Goal: Navigation & Orientation: Find specific page/section

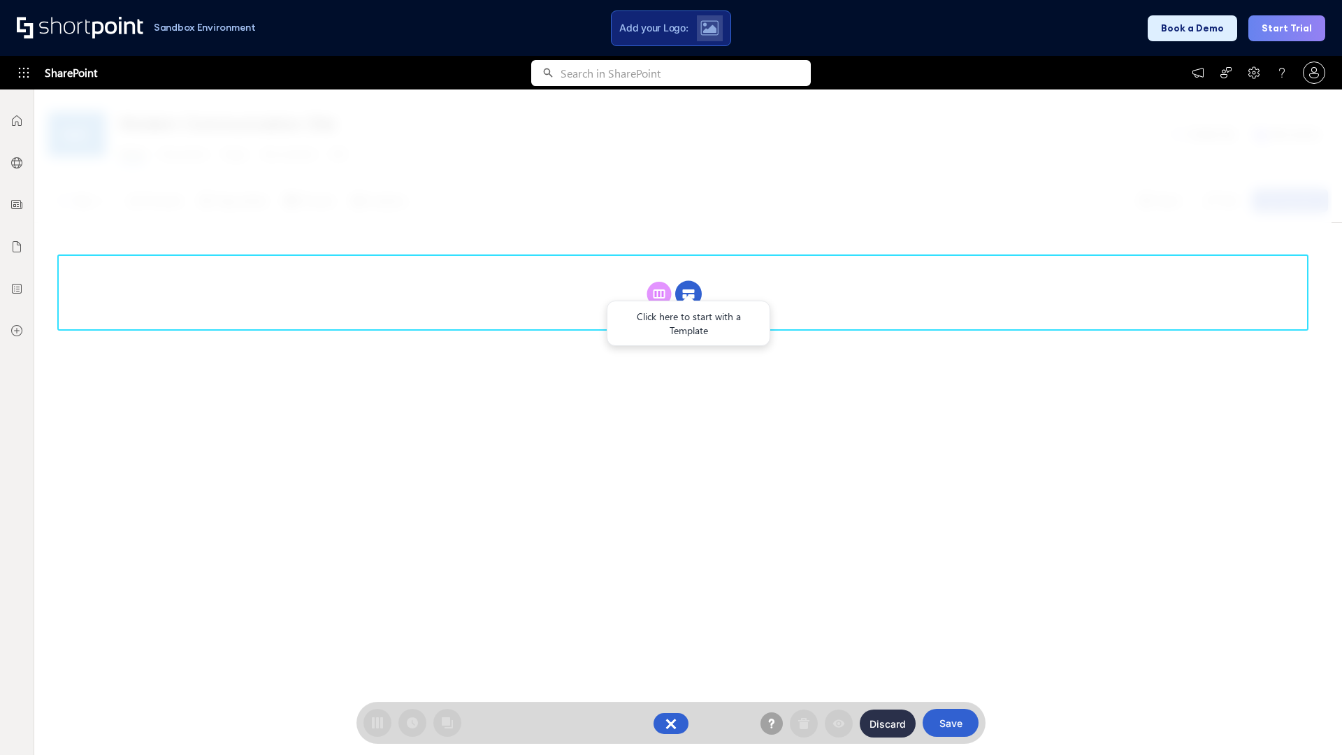
click at [689, 294] on circle at bounding box center [688, 294] width 27 height 27
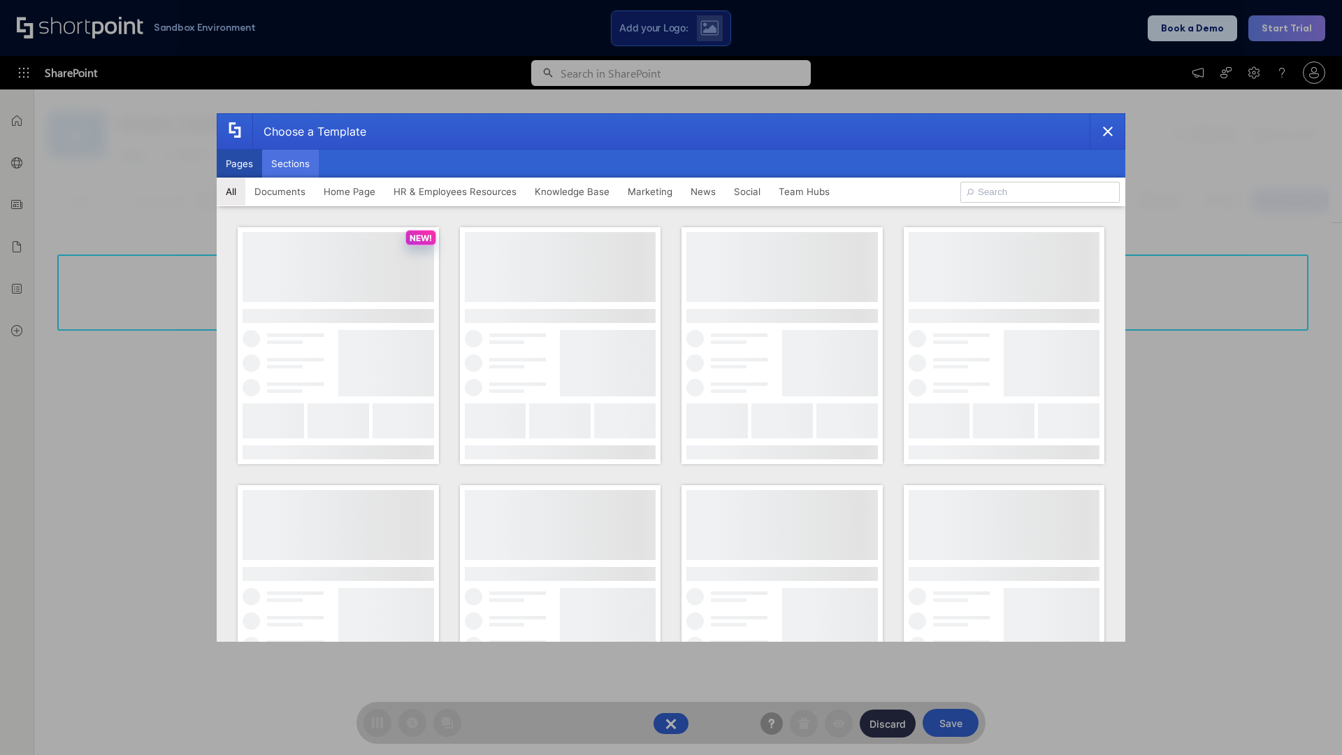
click at [290, 164] on button "Sections" at bounding box center [290, 164] width 57 height 28
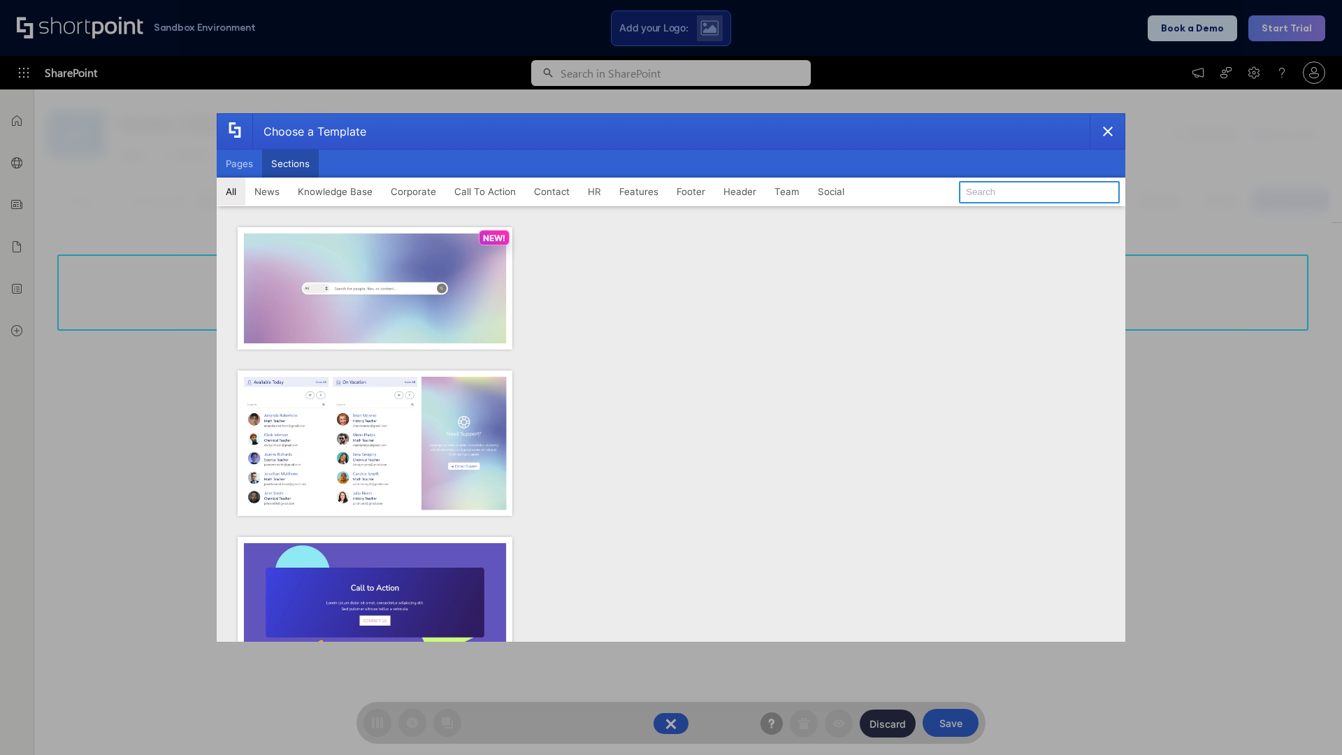
type input "Footer 6"
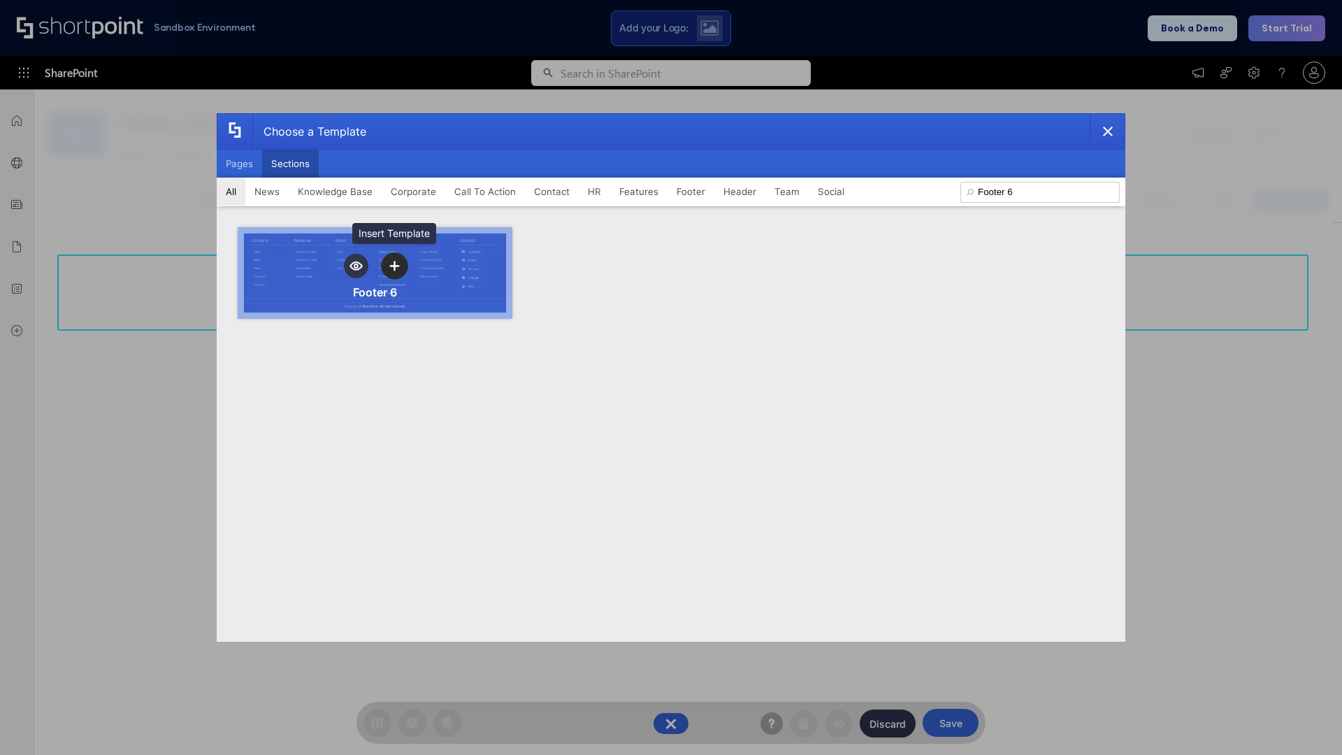
click at [394, 266] on icon "template selector" at bounding box center [394, 266] width 10 height 10
